Goal: Navigation & Orientation: Find specific page/section

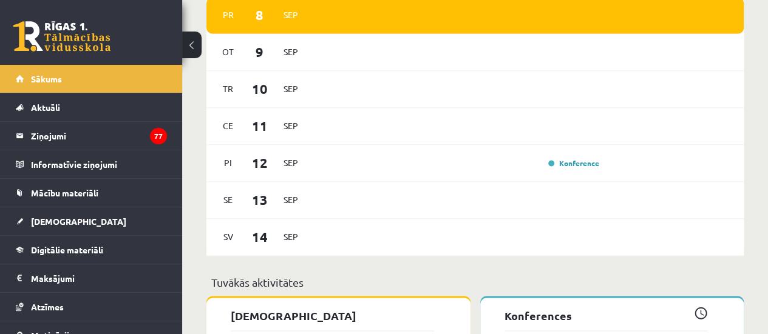
scroll to position [829, 0]
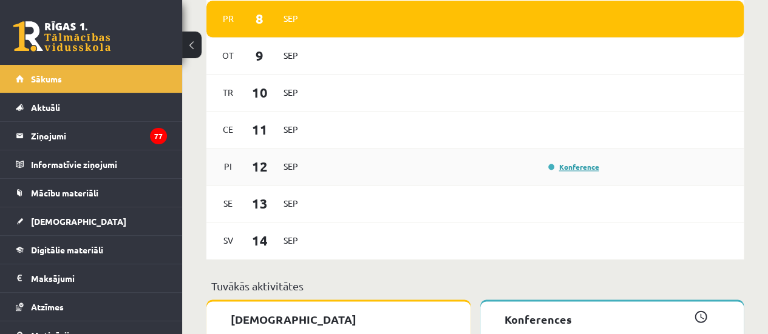
click at [587, 170] on link "Konference" at bounding box center [573, 167] width 51 height 10
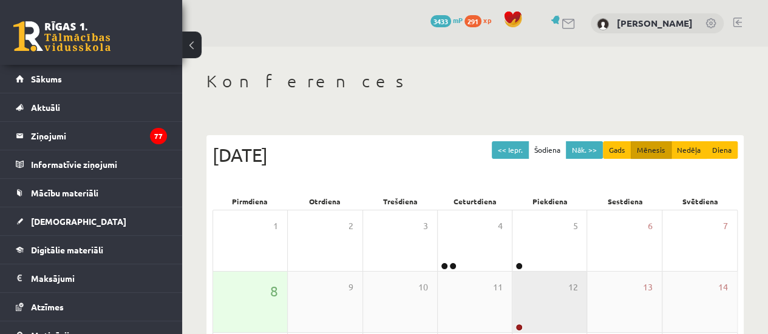
click at [561, 292] on div "12" at bounding box center [549, 302] width 74 height 61
click at [525, 316] on div "12" at bounding box center [549, 302] width 74 height 61
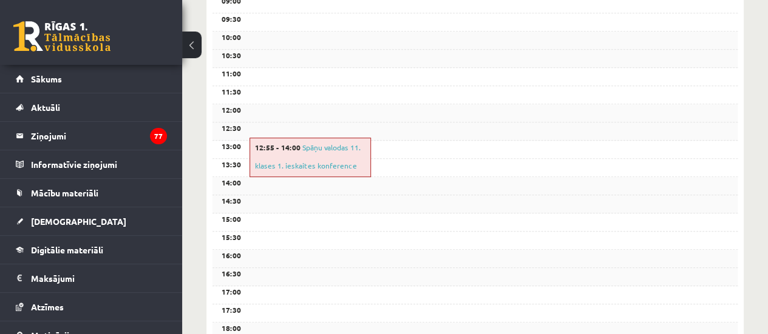
scroll to position [332, 0]
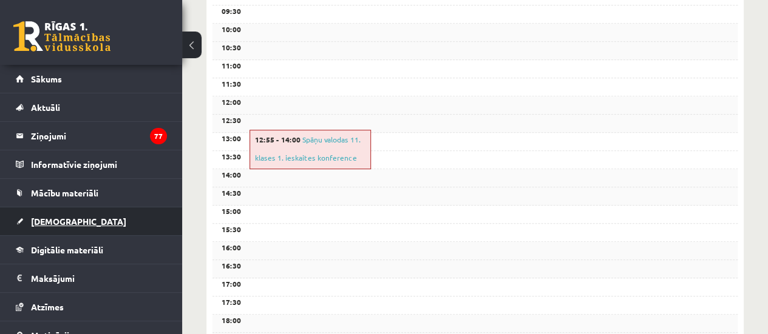
click at [51, 223] on span "[DEMOGRAPHIC_DATA]" at bounding box center [78, 221] width 95 height 11
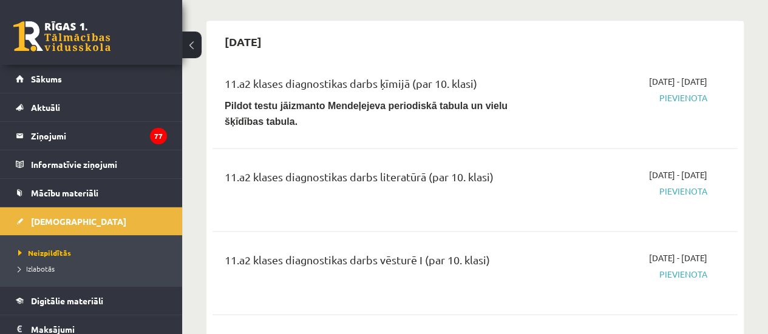
scroll to position [1148, 0]
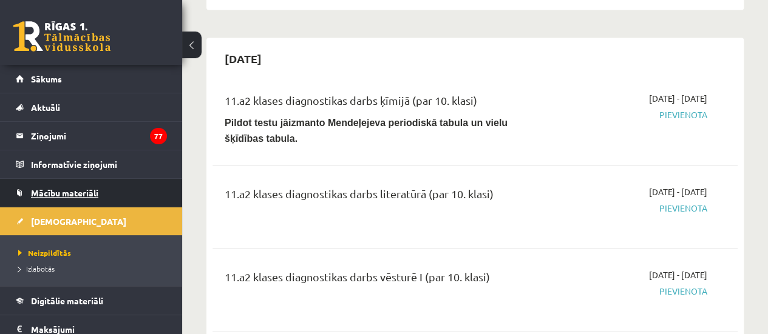
click at [68, 194] on span "Mācību materiāli" at bounding box center [64, 192] width 67 height 11
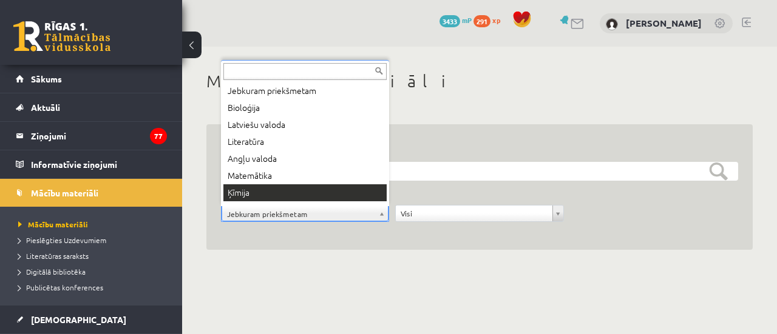
scroll to position [15, 0]
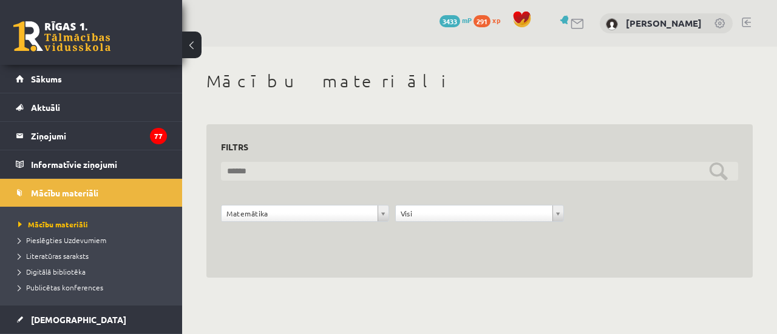
drag, startPoint x: 278, startPoint y: 167, endPoint x: 355, endPoint y: 251, distance: 113.8
click at [355, 251] on div "**********" at bounding box center [479, 201] width 546 height 154
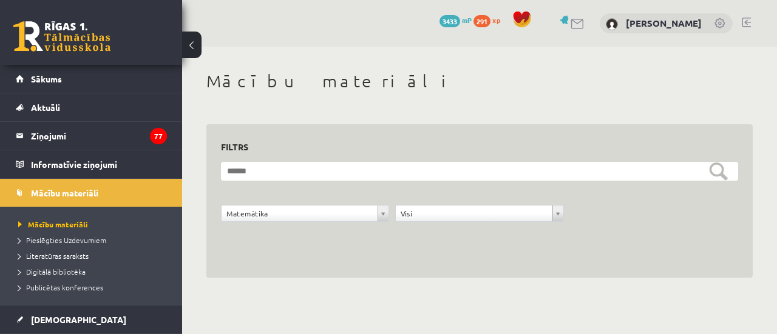
click at [499, 311] on body "0 Dāvanas 3433 mP 291 xp [PERSON_NAME] Sākums Aktuāli Kā mācīties eSKOLĀ Kontak…" at bounding box center [388, 167] width 777 height 334
